Goal: Information Seeking & Learning: Learn about a topic

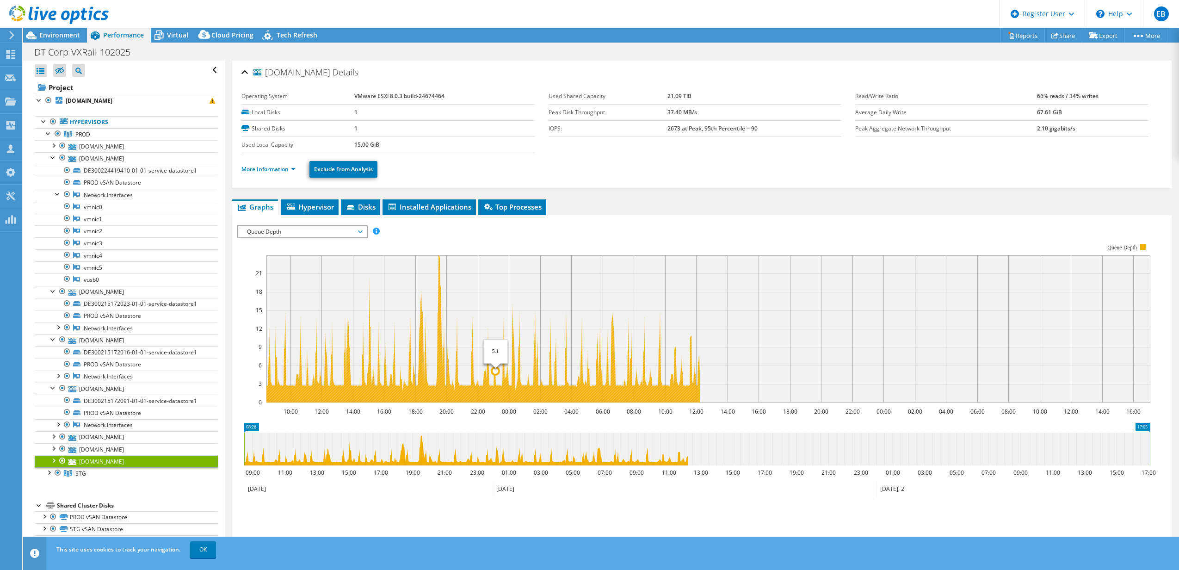
select select "USD"
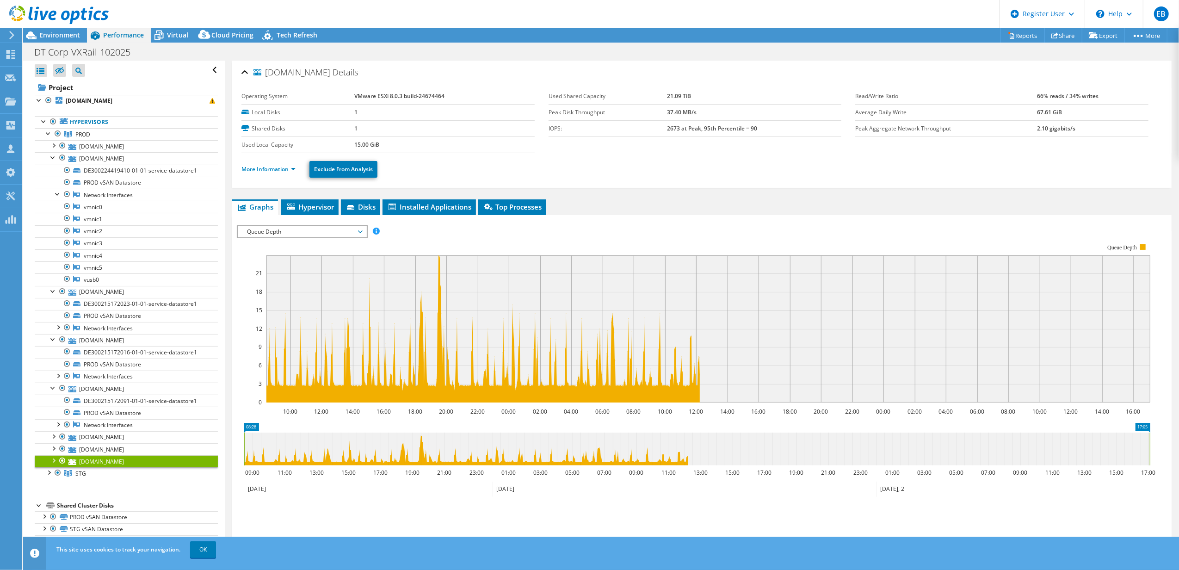
drag, startPoint x: 582, startPoint y: 213, endPoint x: 551, endPoint y: 213, distance: 30.5
click at [582, 213] on ul "Graphs Servers Inventory Hypervisor Disks Cluster Disks Installed Applications" at bounding box center [701, 207] width 939 height 16
click at [106, 209] on link "vmnic0" at bounding box center [126, 207] width 183 height 12
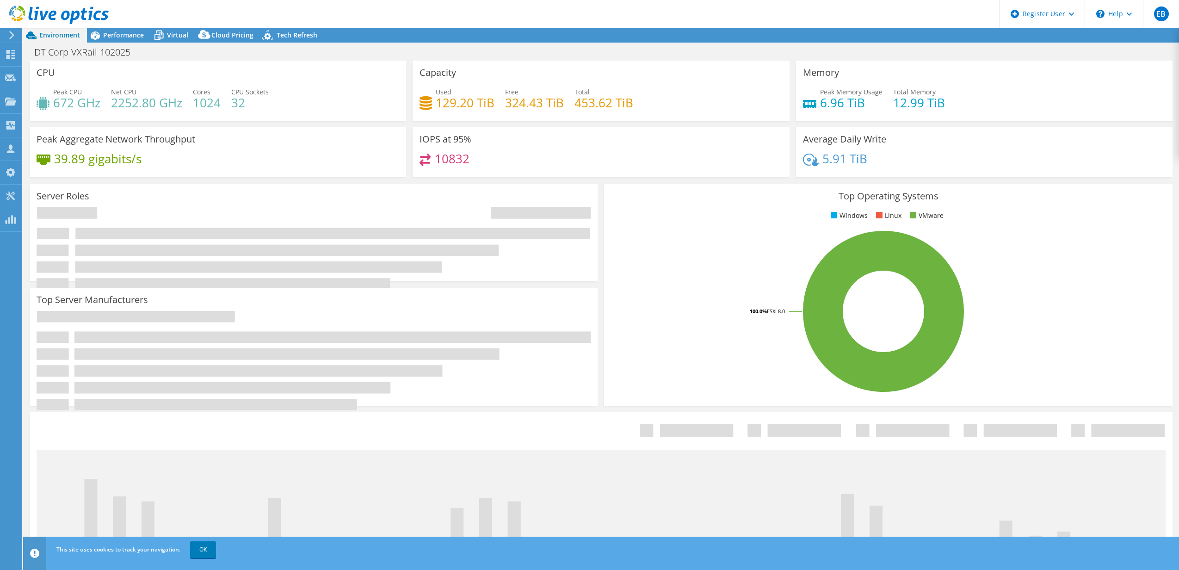
select select "USD"
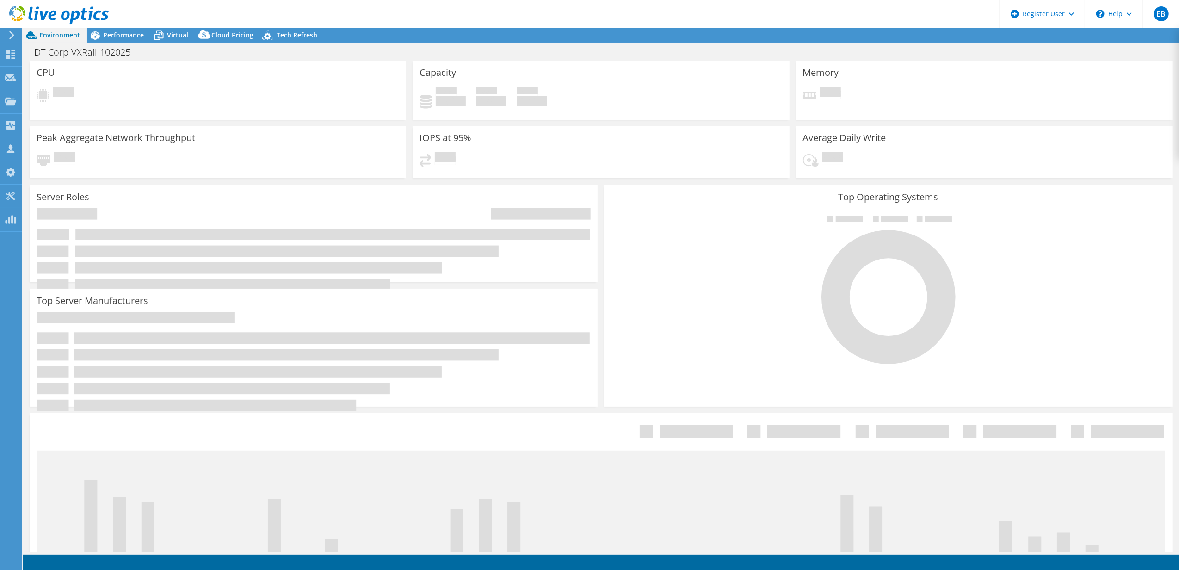
select select "USD"
